Goal: Task Accomplishment & Management: Manage account settings

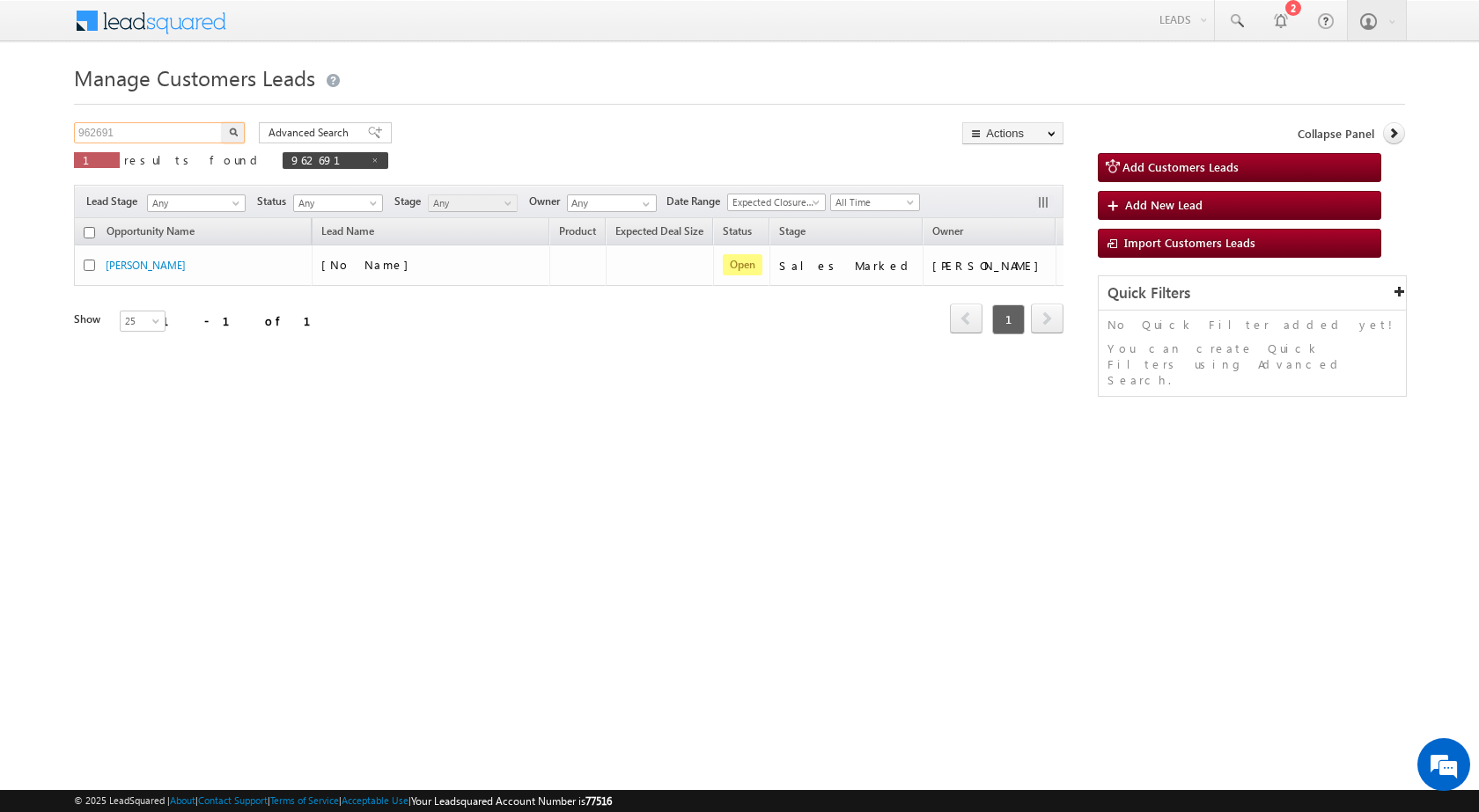
click at [145, 135] on input "962691" at bounding box center [149, 133] width 150 height 21
click at [371, 161] on span at bounding box center [375, 160] width 9 height 9
type input "Search Customers Leads"
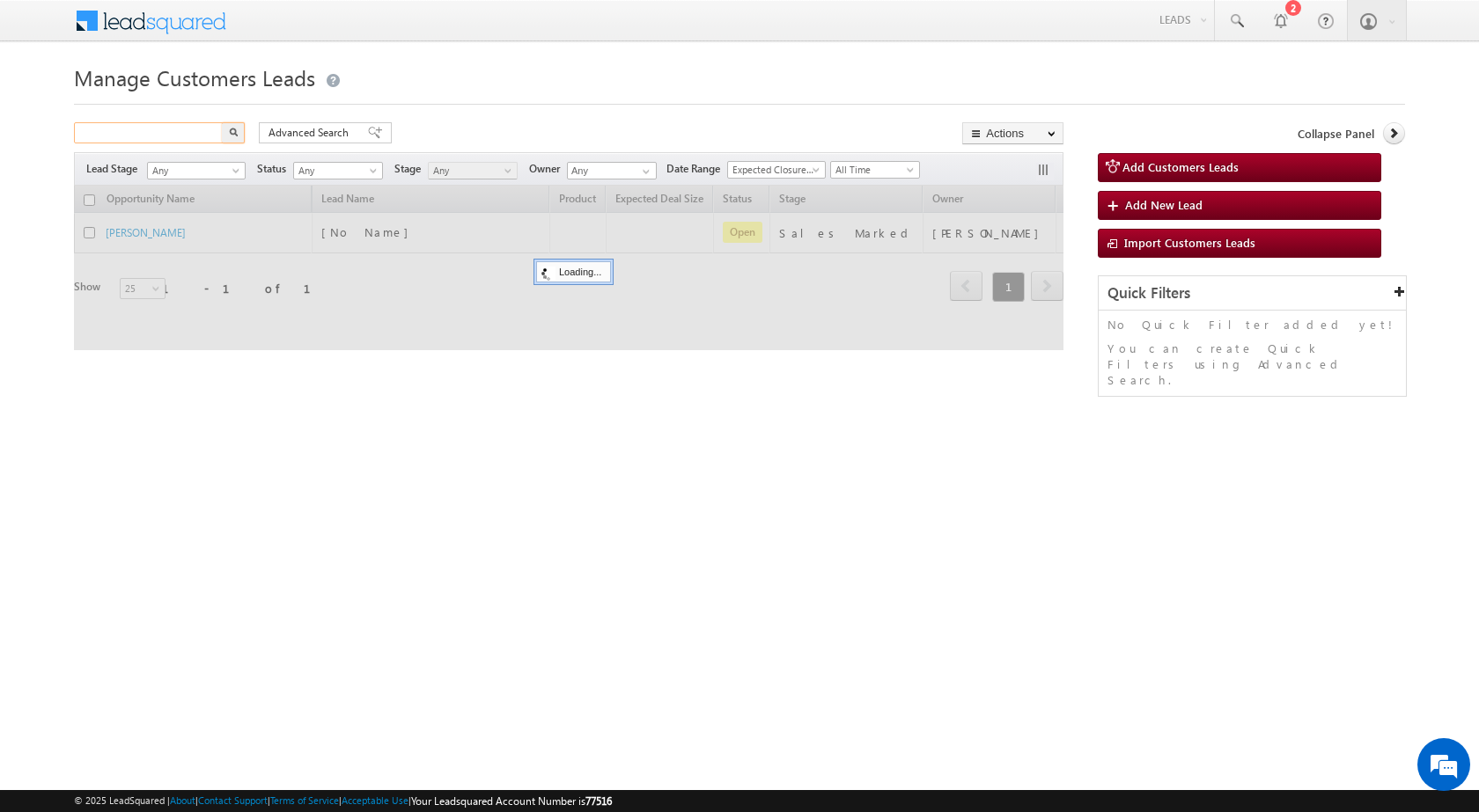
click at [186, 138] on input "text" at bounding box center [149, 133] width 150 height 21
paste input "970448"
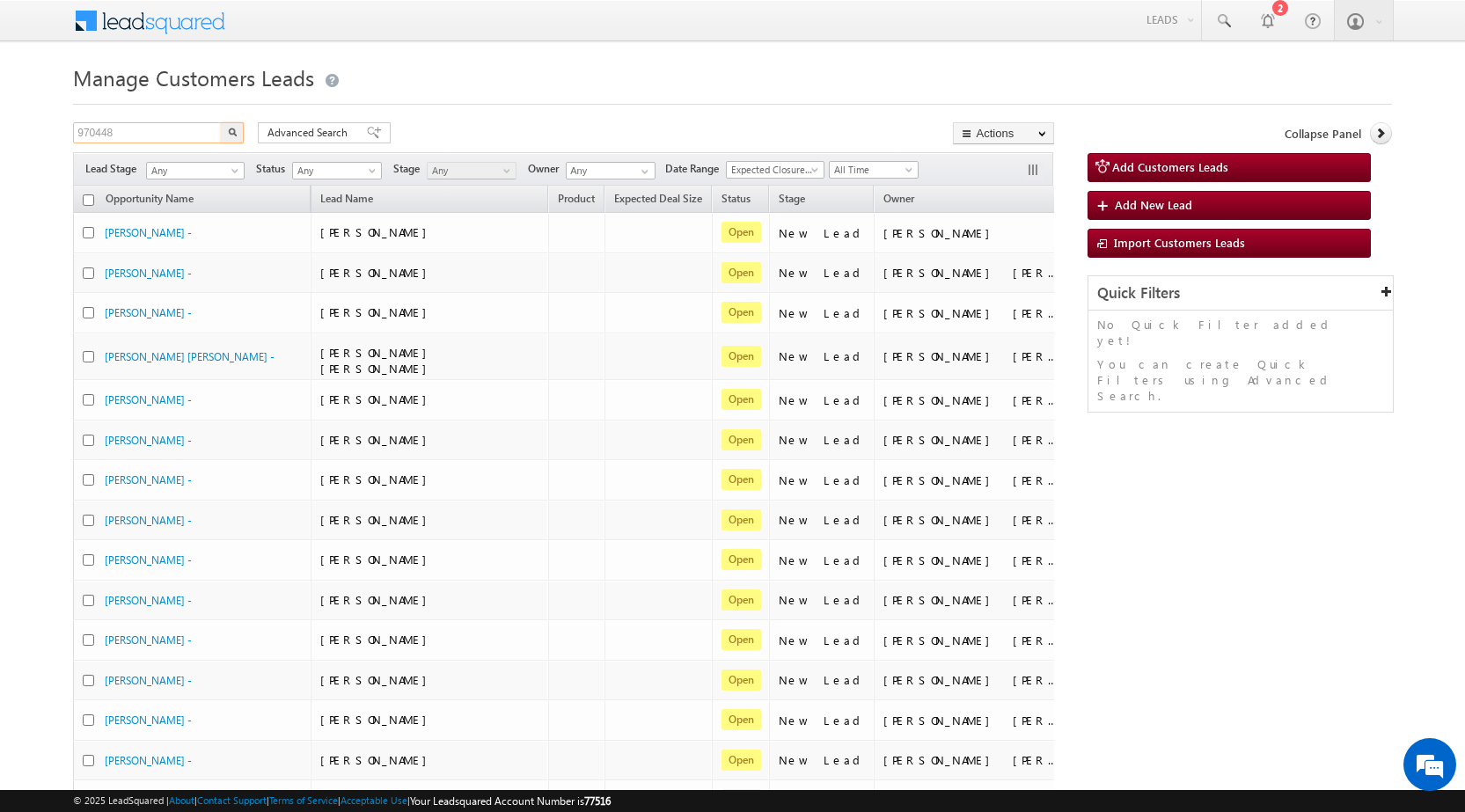
type input "970448"
click at [229, 132] on img "button" at bounding box center [232, 132] width 9 height 9
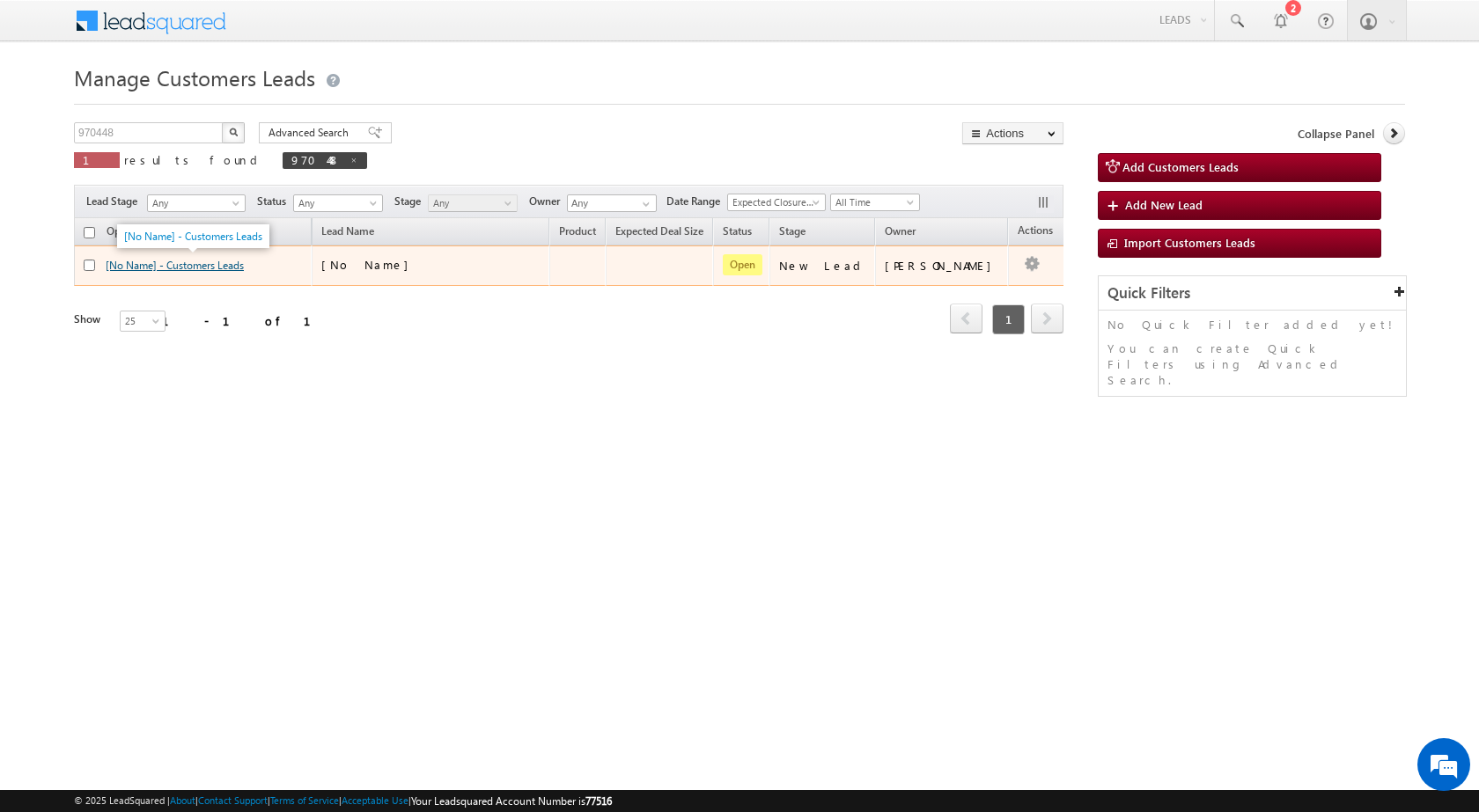
click at [182, 264] on link "[No Name] - Customers Leads" at bounding box center [174, 265] width 139 height 13
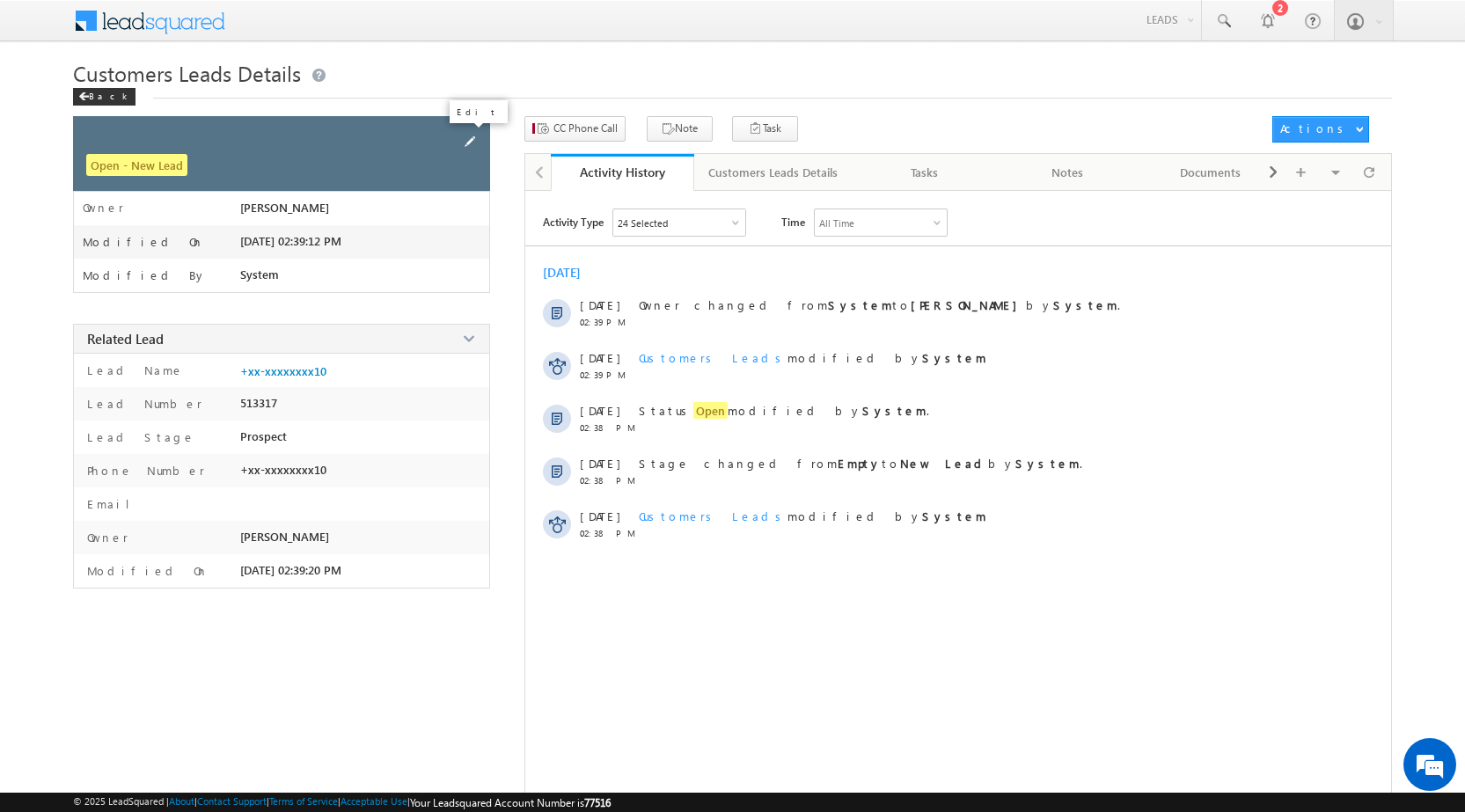
click at [469, 138] on span at bounding box center [470, 142] width 20 height 20
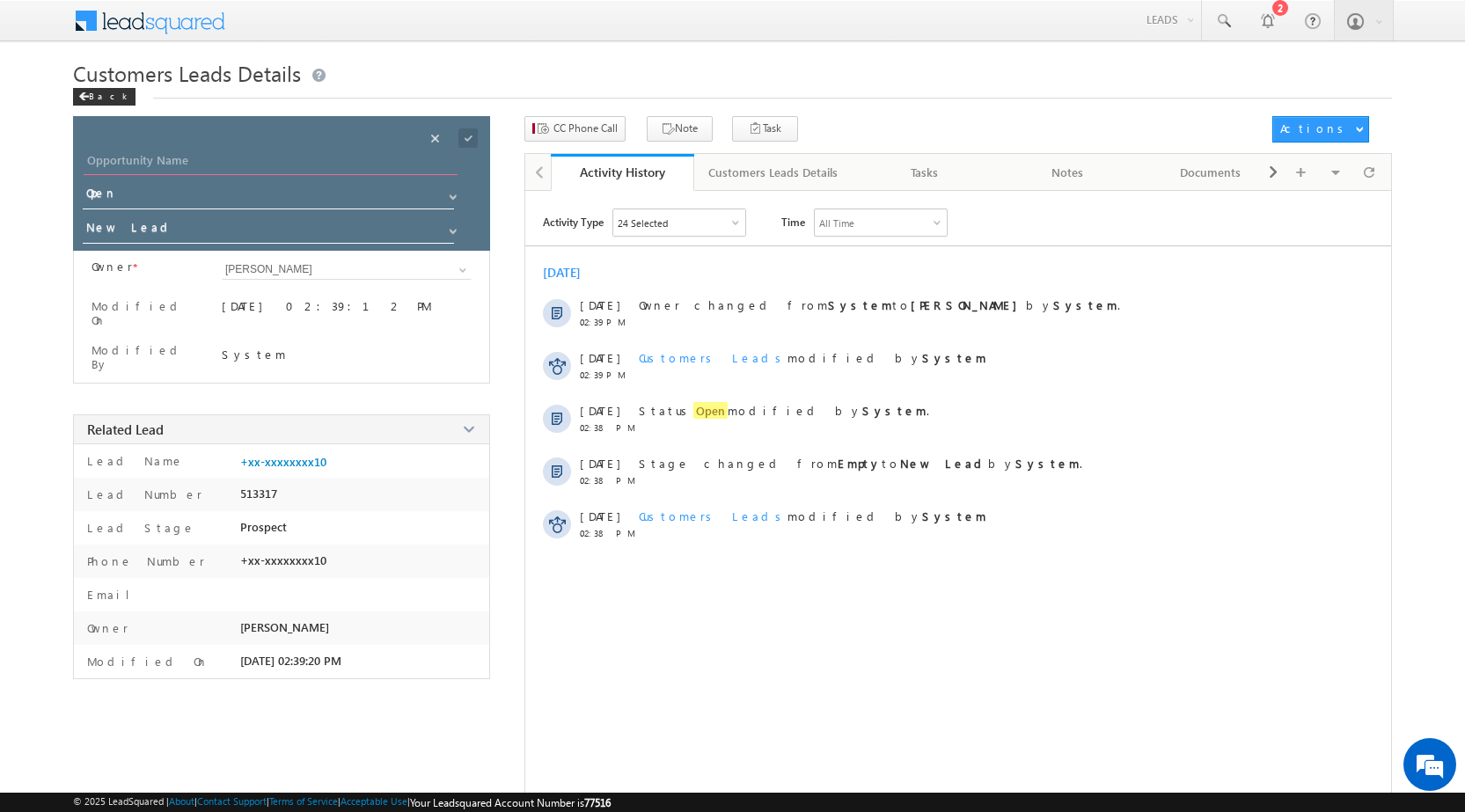
click at [220, 163] on input "Opportunity Name" at bounding box center [271, 163] width 374 height 25
paste input "[PERSON_NAME] [PERSON_NAME]"
type input "[PERSON_NAME] [PERSON_NAME]"
click at [205, 232] on input "New Lead" at bounding box center [270, 230] width 373 height 29
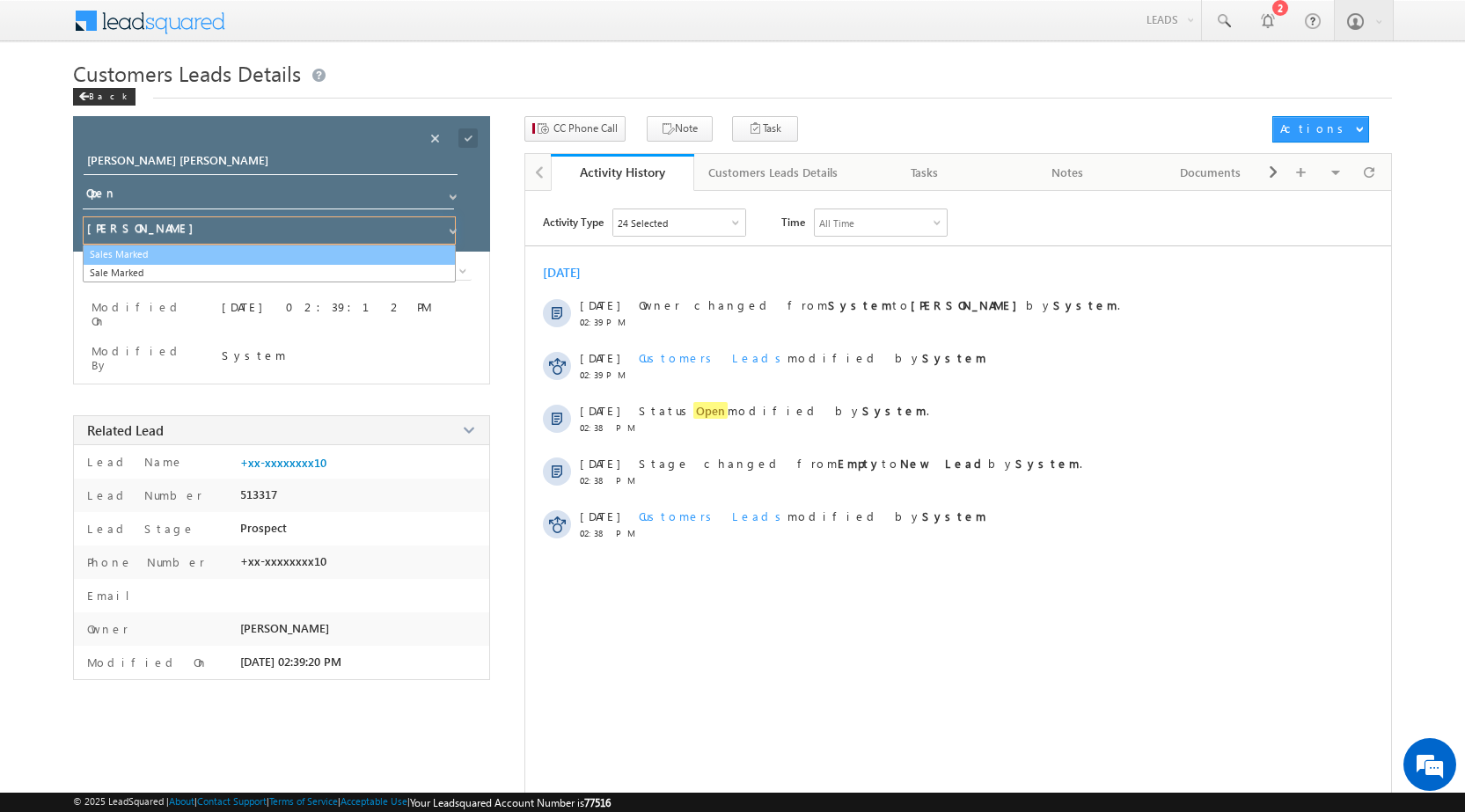
click at [207, 251] on link "Sales Marked" at bounding box center [270, 255] width 373 height 21
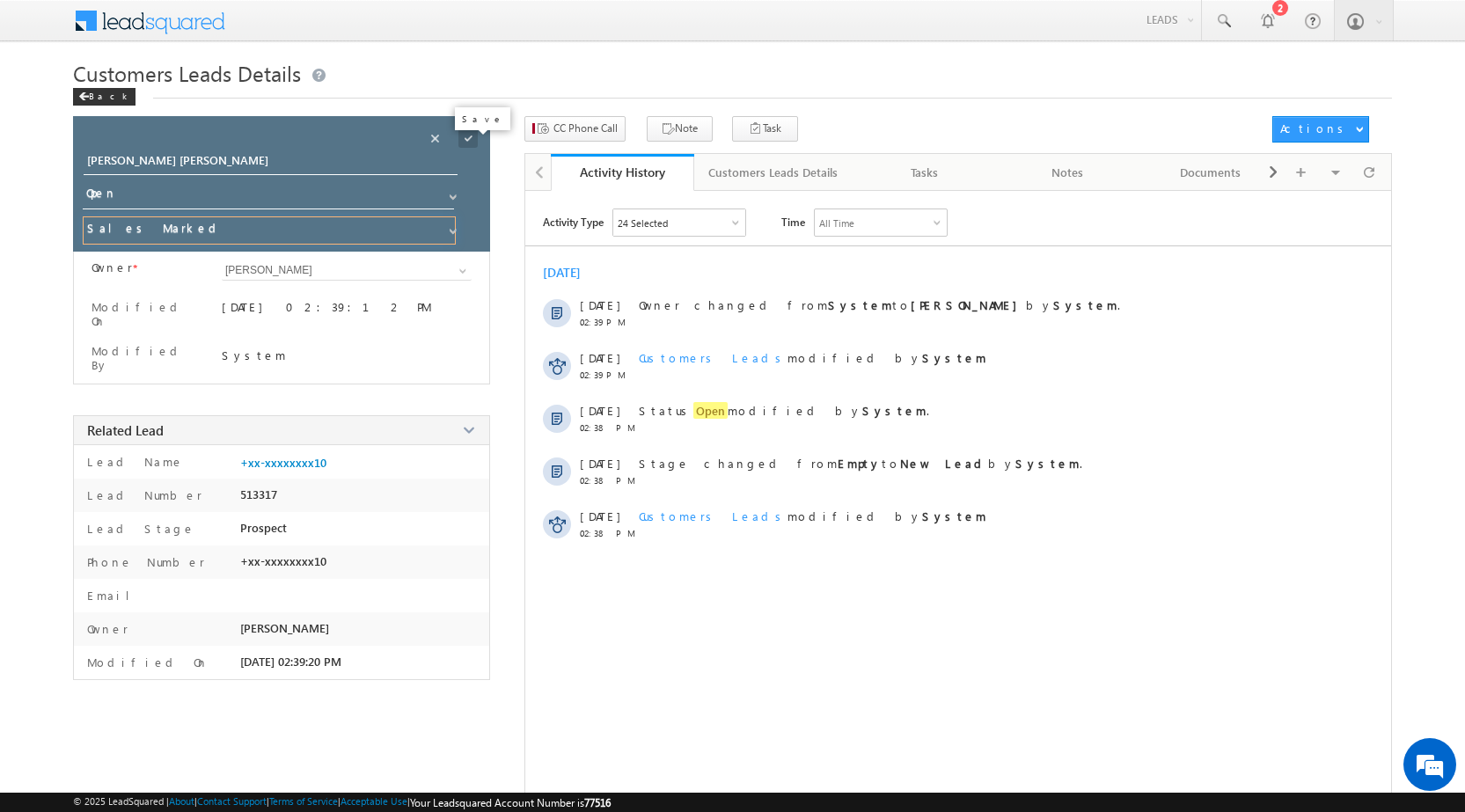
type input "Sales Marked"
click at [466, 141] on span at bounding box center [468, 138] width 20 height 20
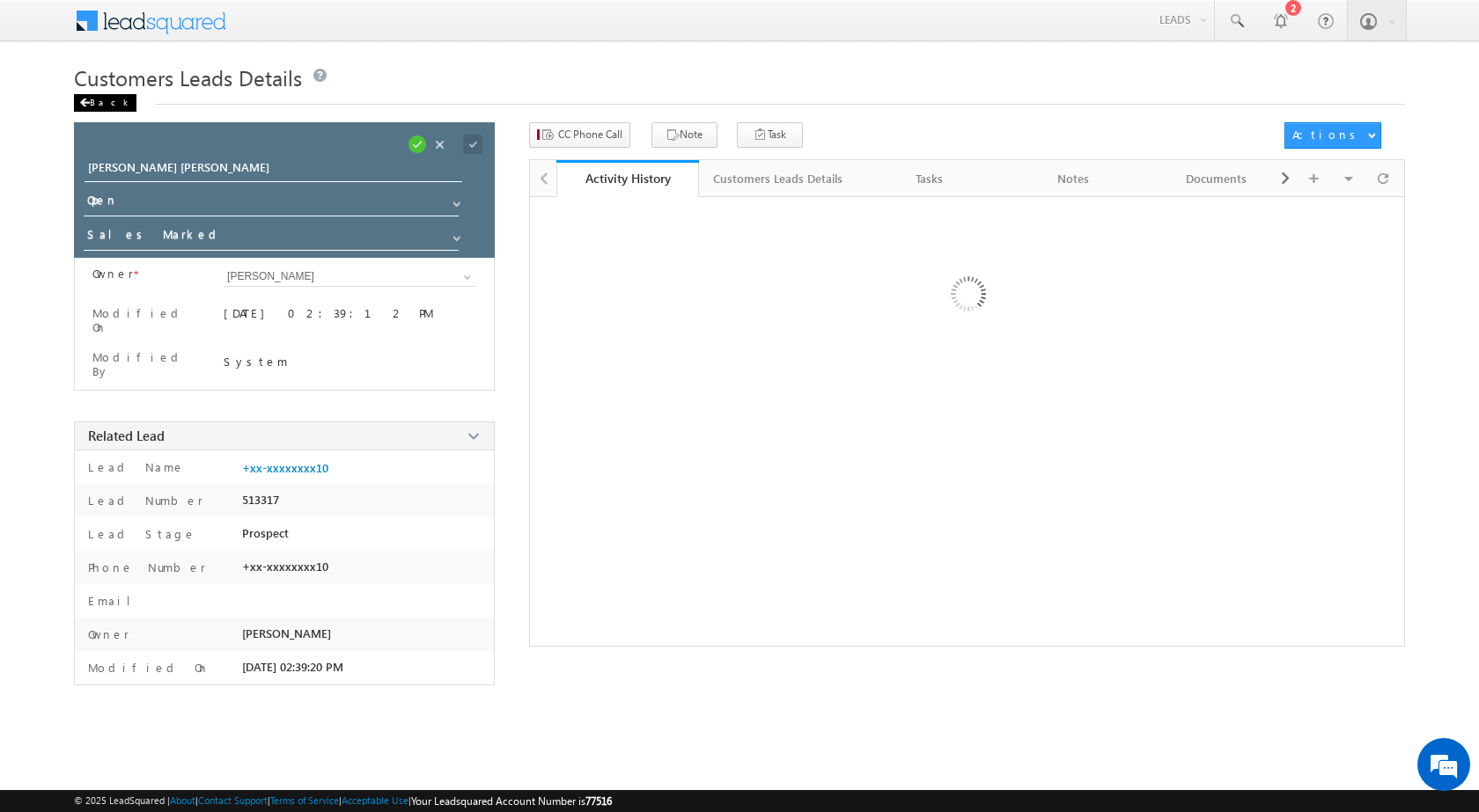
click at [88, 104] on div "Back" at bounding box center [105, 103] width 63 height 18
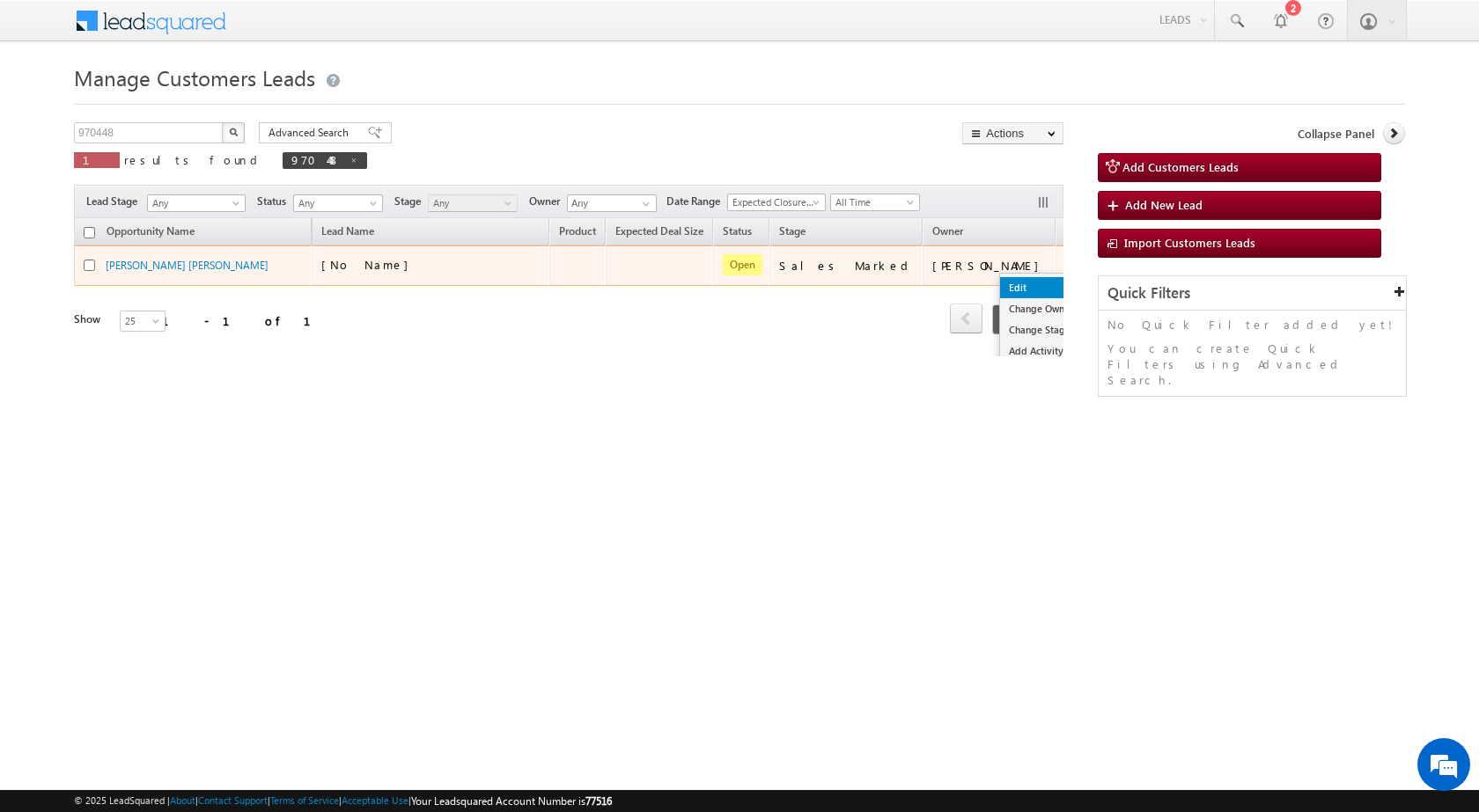
click at [1000, 280] on link "Edit" at bounding box center [1044, 288] width 88 height 21
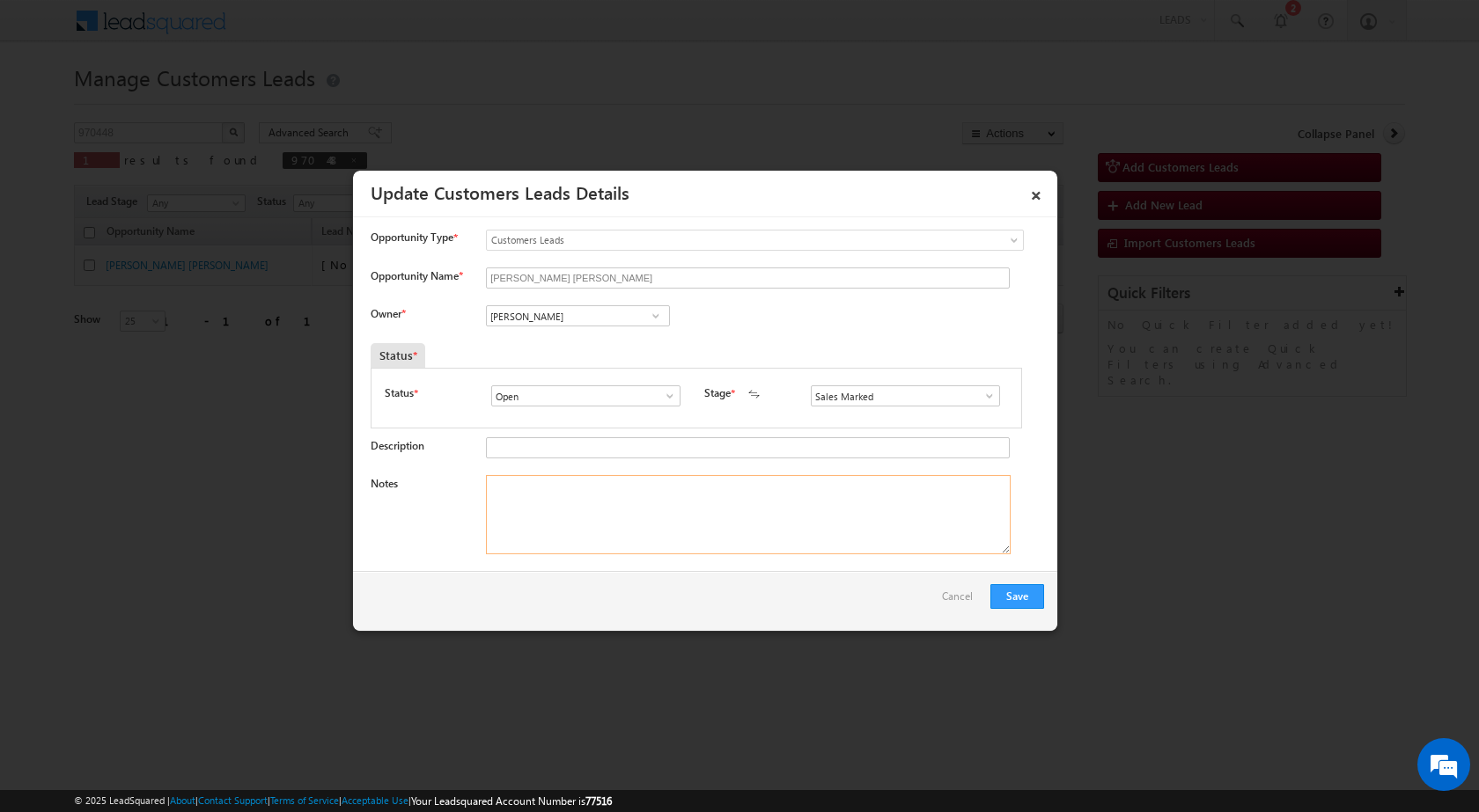
click at [522, 496] on textarea "Notes" at bounding box center [748, 515] width 525 height 80
paste textarea "Mobile No - [PHONE_NUMBER] / Name - [PERSON_NAME] / Renovation / Lv - 10lac / R…"
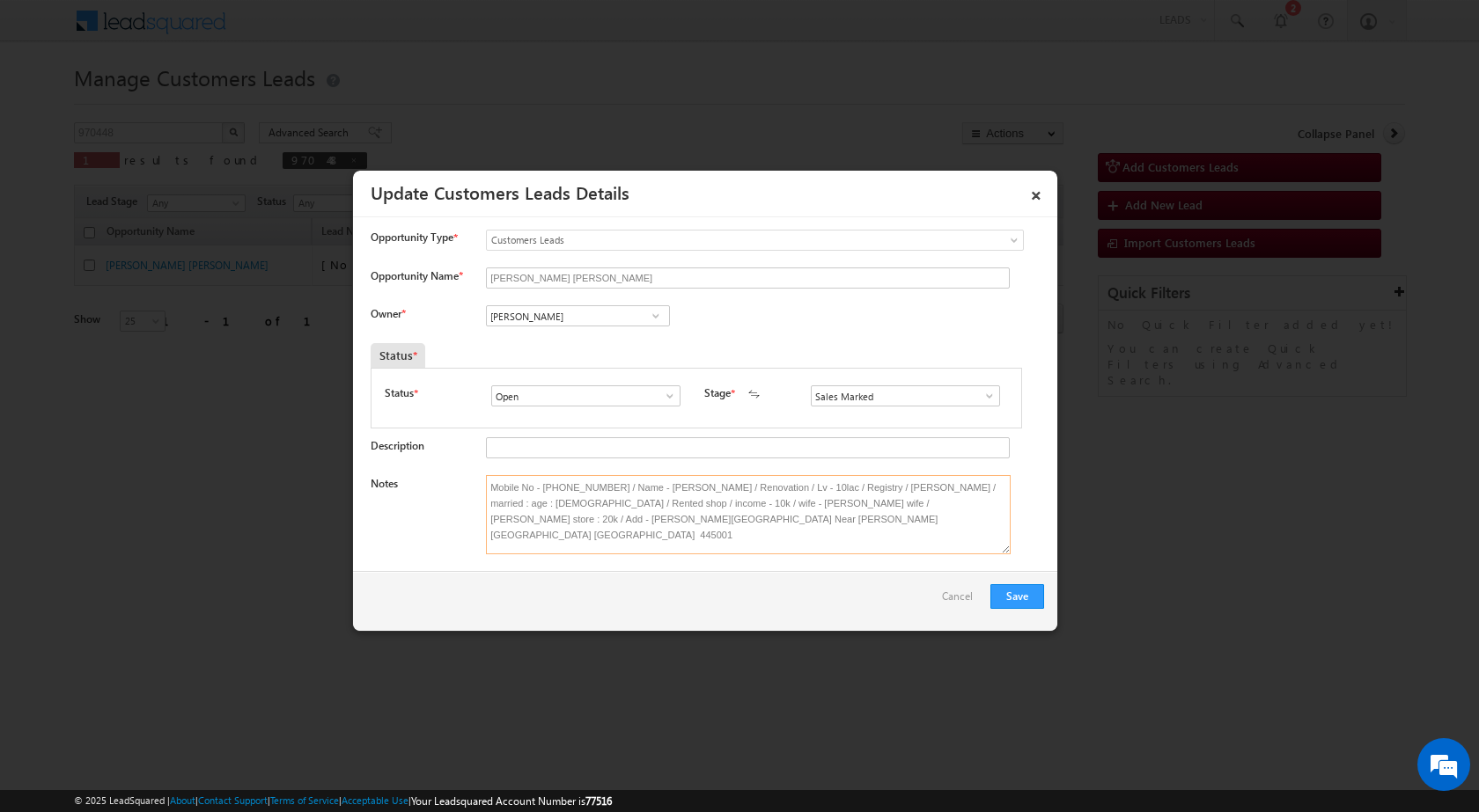
type textarea "Mobile No - [PHONE_NUMBER] / Name - [PERSON_NAME] / Renovation / Lv - 10lac / R…"
click at [541, 327] on div "[PERSON_NAME] [PERSON_NAME] [PERSON_NAME]" at bounding box center [592, 318] width 213 height 25
click at [545, 318] on input "[PERSON_NAME]" at bounding box center [578, 316] width 184 height 21
paste input "[PERSON_NAME][EMAIL_ADDRESS][PERSON_NAME][DOMAIN_NAME]"
click at [540, 341] on link "[PERSON_NAME] [GEOGRAPHIC_DATA] [EMAIL_ADDRESS][PERSON_NAME][DOMAIN_NAME]" at bounding box center [578, 342] width 184 height 33
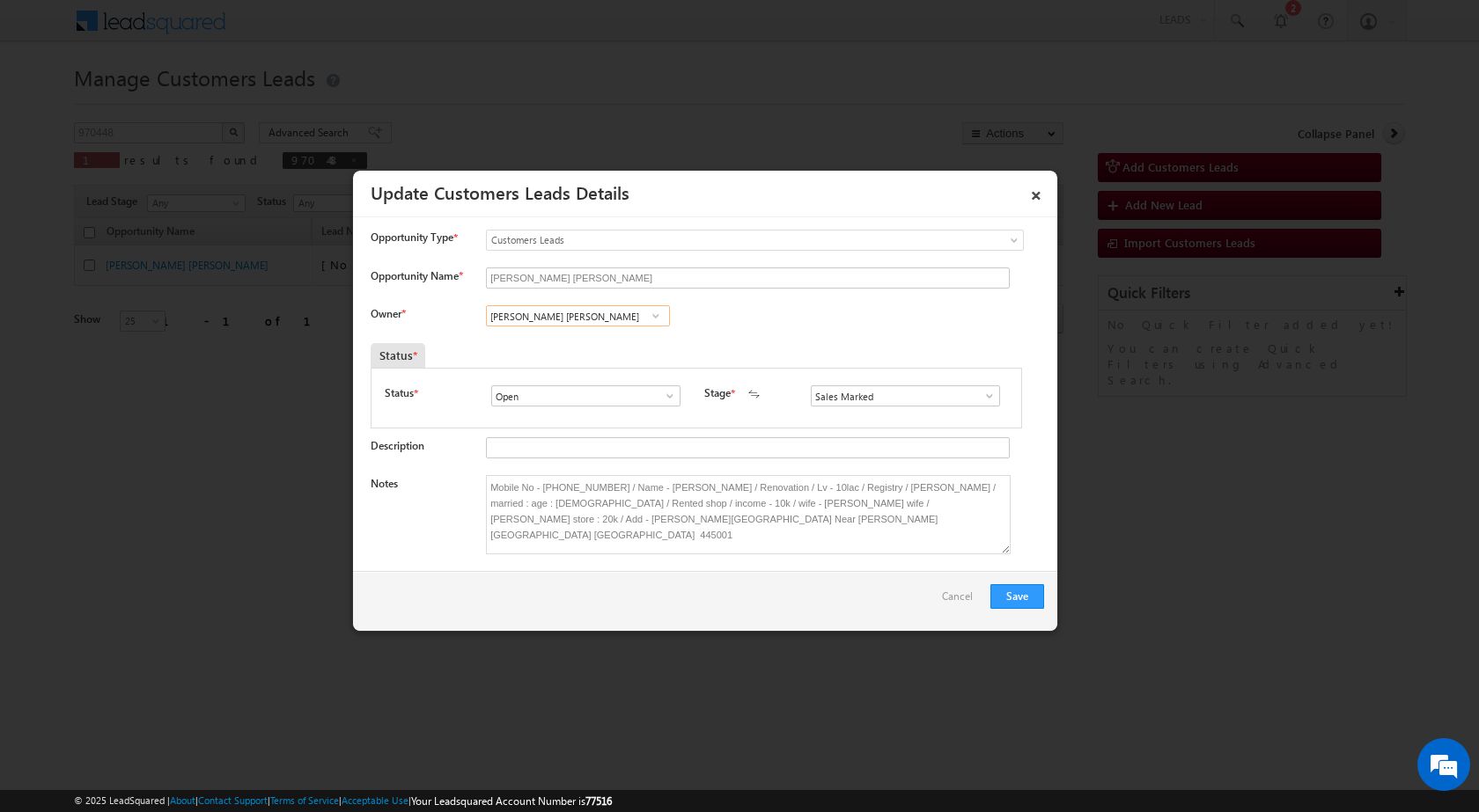
type input "[PERSON_NAME] [PERSON_NAME]"
click at [660, 345] on div "Status *" at bounding box center [612, 356] width 483 height 25
click at [1003, 593] on button "Save" at bounding box center [1017, 597] width 54 height 25
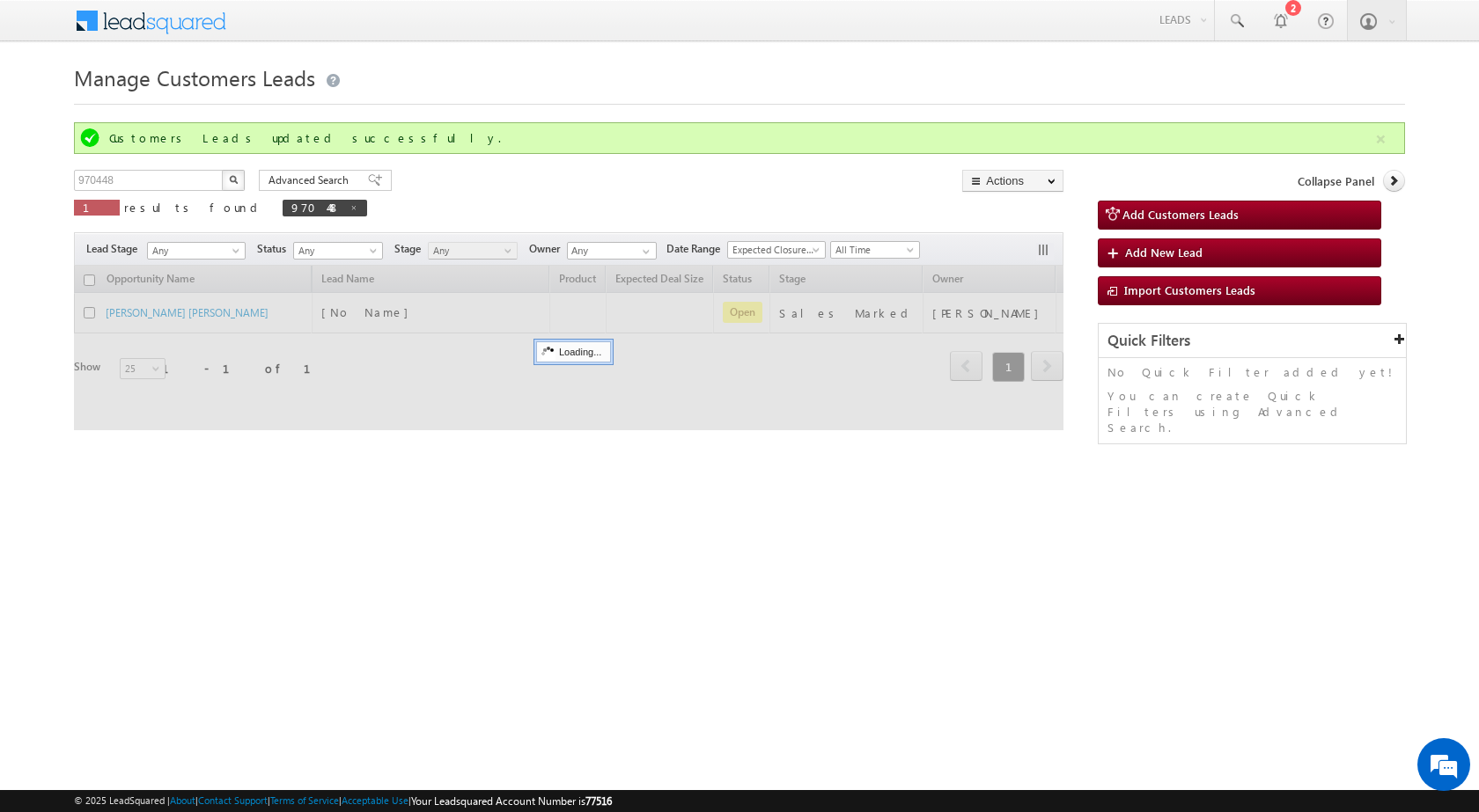
click at [286, 543] on html "Menu [PERSON_NAME] sitar a5@ks erve." at bounding box center [739, 272] width 1479 height 543
